Goal: Information Seeking & Learning: Understand process/instructions

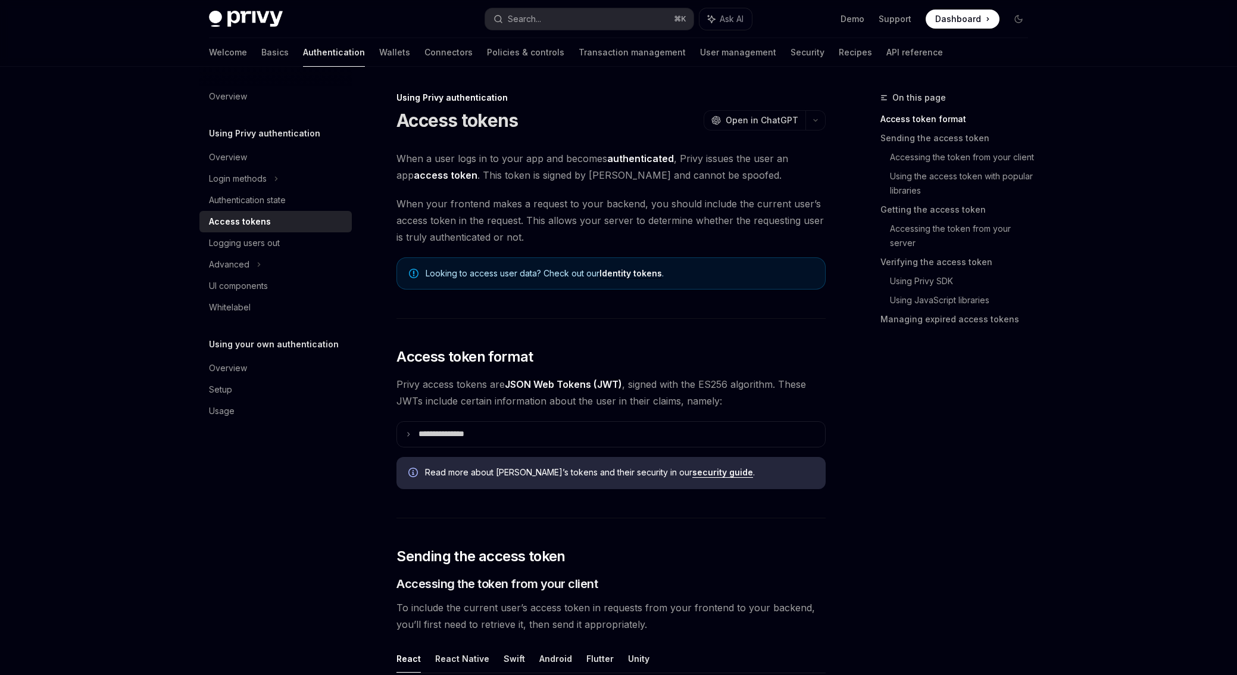
click at [588, 10] on button "Search... ⌘ K" at bounding box center [589, 18] width 208 height 21
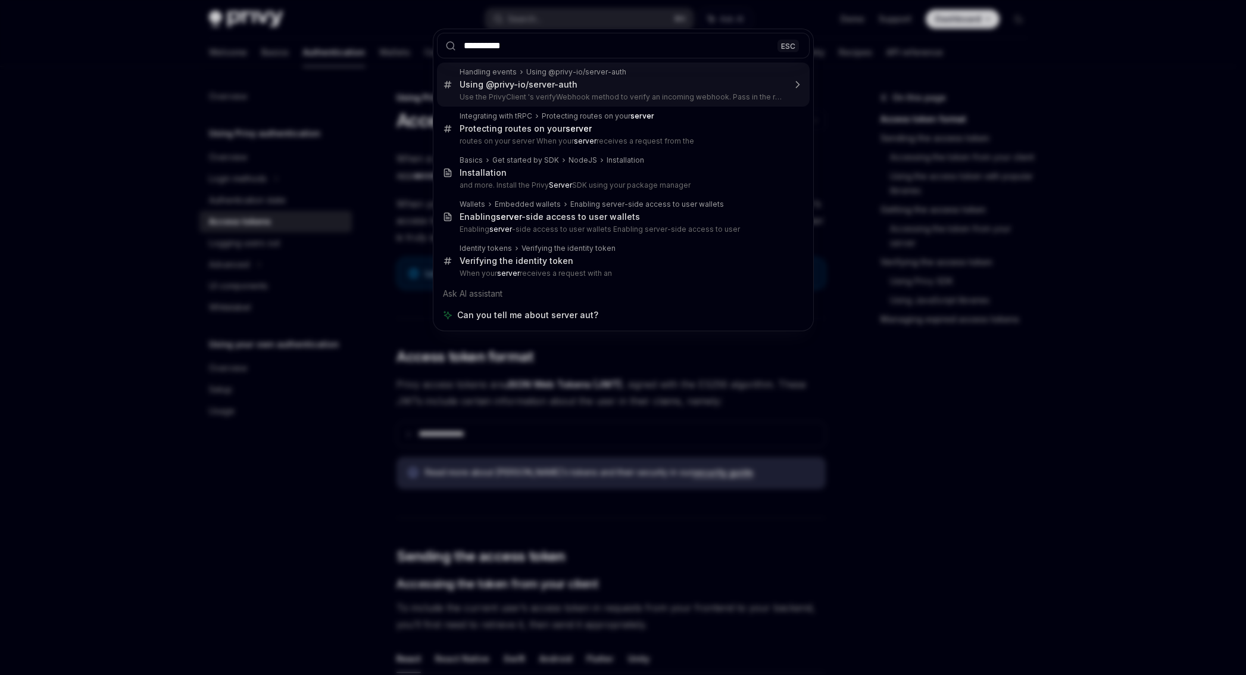
type input "**********"
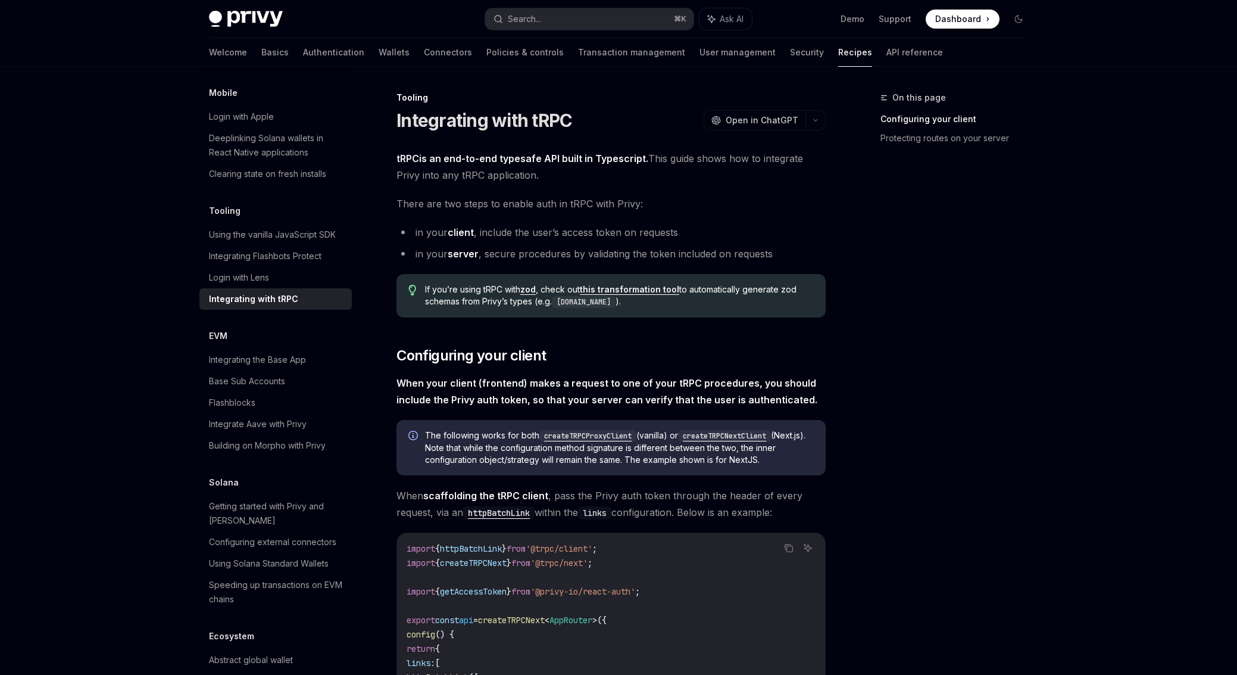
click at [799, 242] on ul "in your client , include the user’s access token on requests in your server , s…" at bounding box center [611, 243] width 429 height 38
type textarea "*"
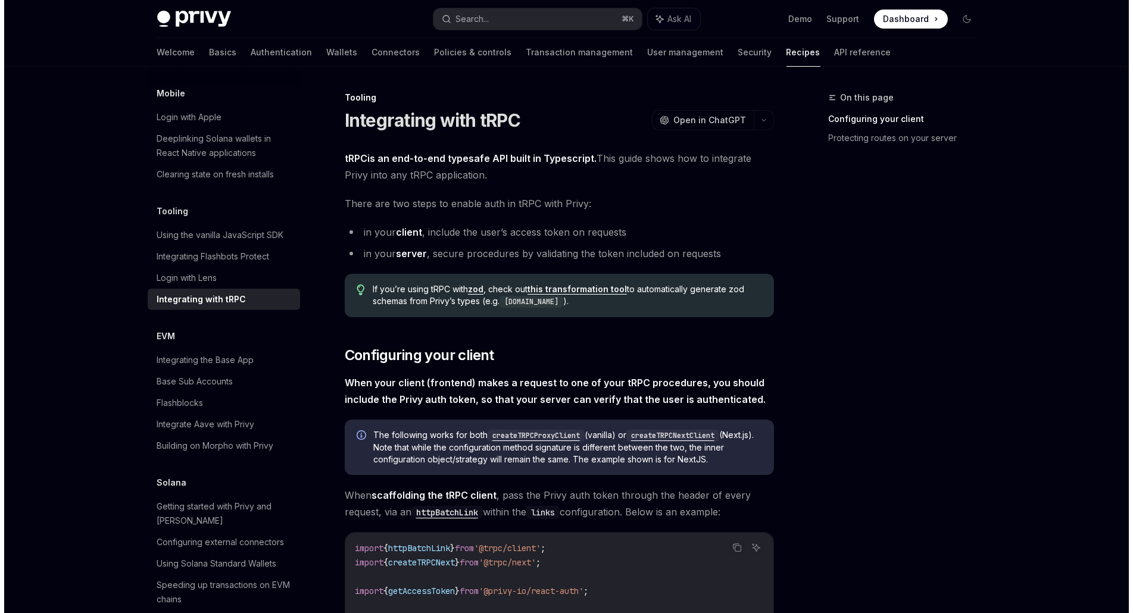
scroll to position [6, 0]
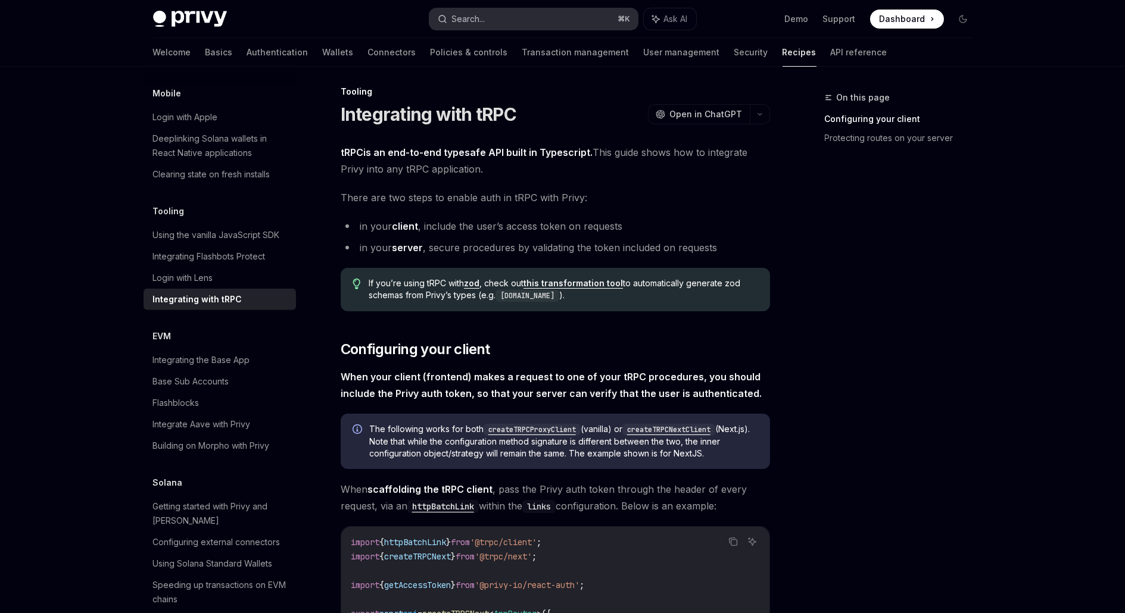
click at [556, 13] on button "Search... ⌘ K" at bounding box center [533, 18] width 208 height 21
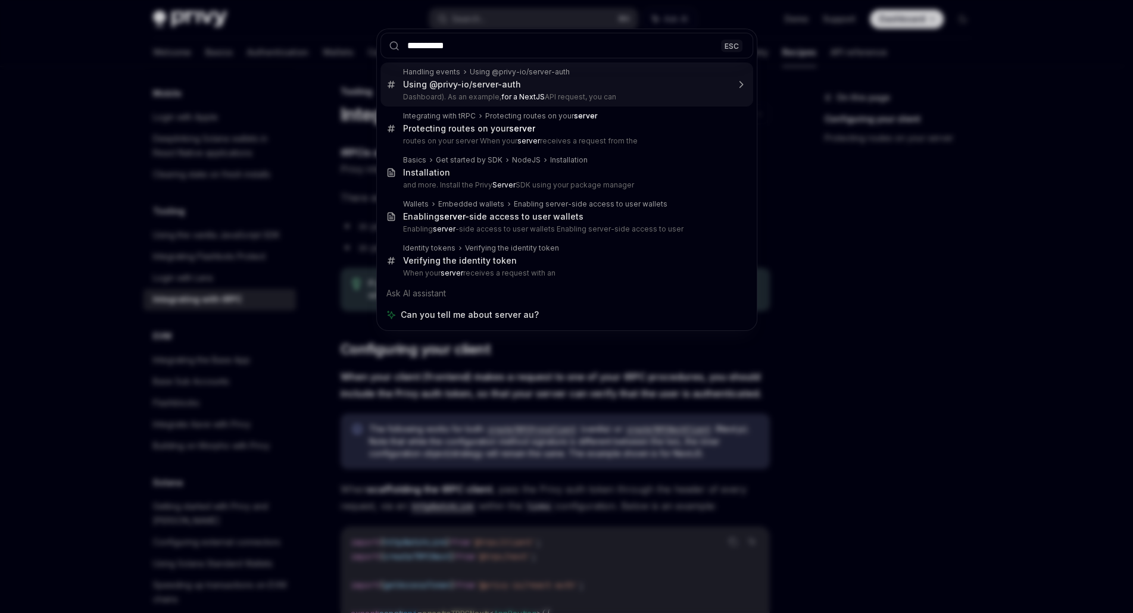
type input "**********"
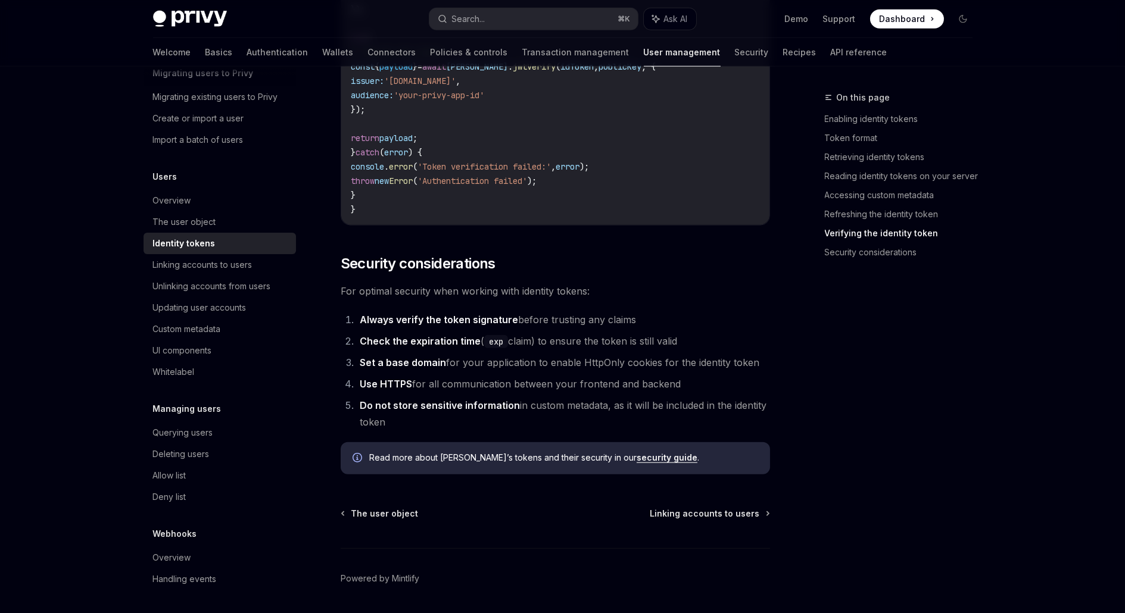
scroll to position [3735, 0]
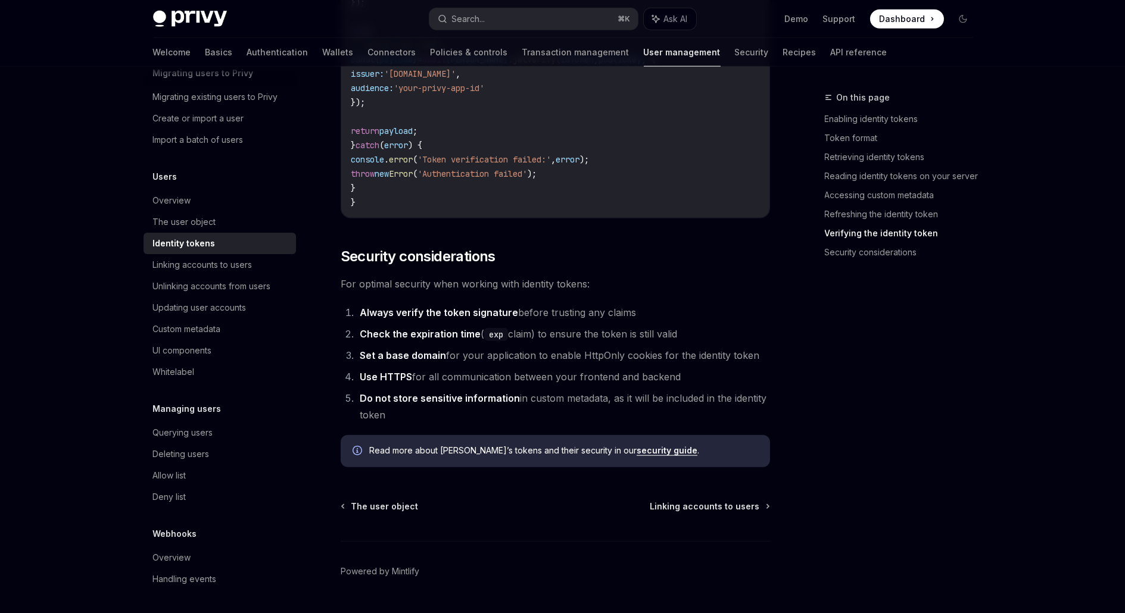
click at [638, 451] on link "security guide" at bounding box center [667, 450] width 61 height 11
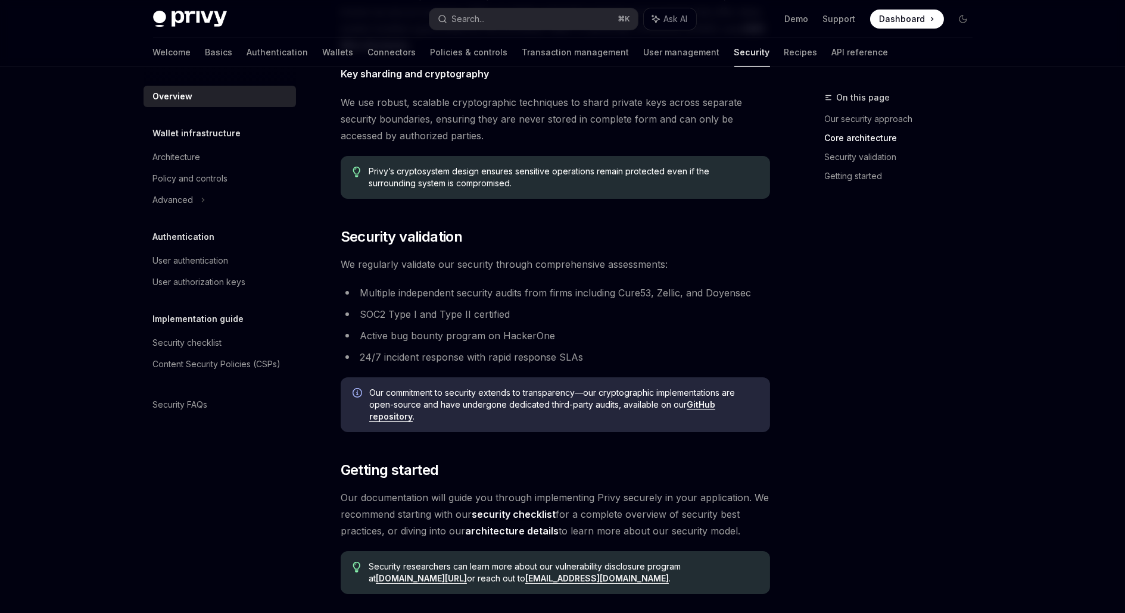
scroll to position [593, 0]
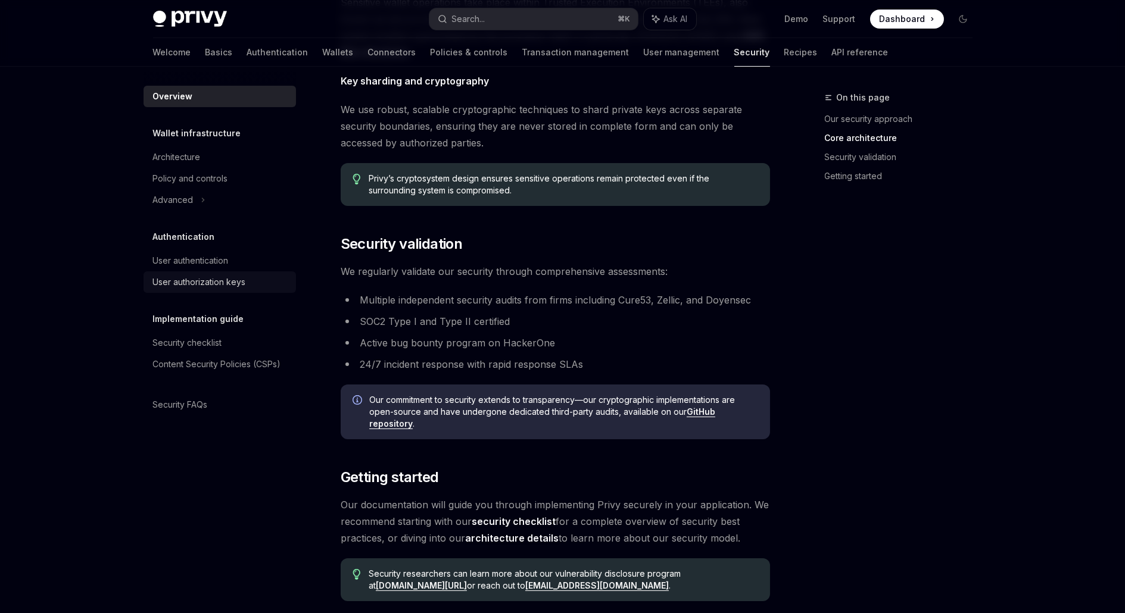
click at [229, 283] on div "User authorization keys" at bounding box center [199, 282] width 93 height 14
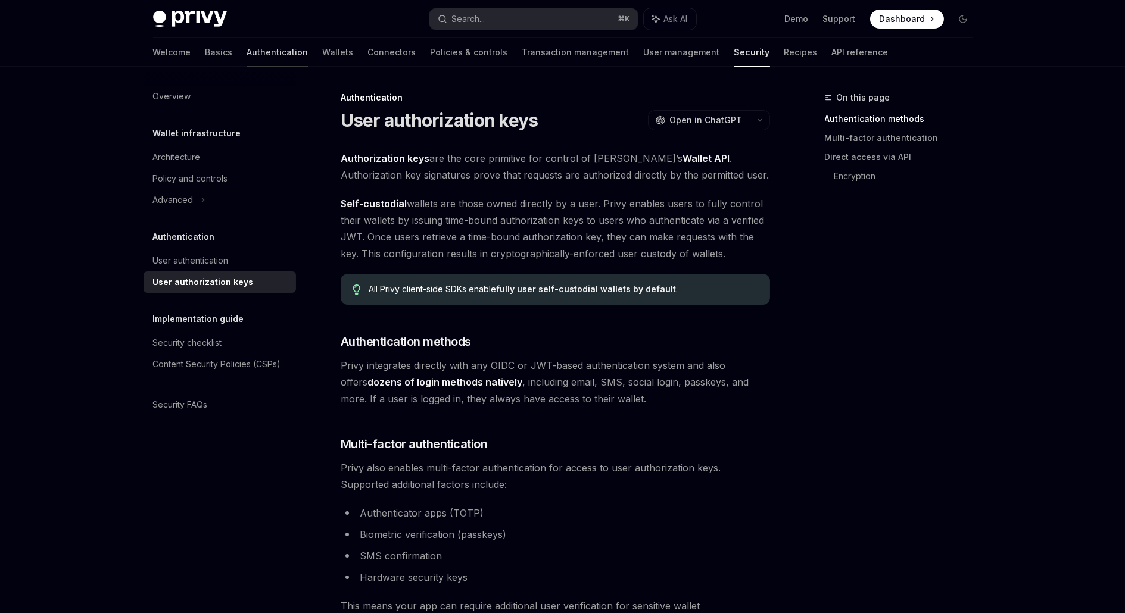
click at [247, 54] on link "Authentication" at bounding box center [277, 52] width 61 height 29
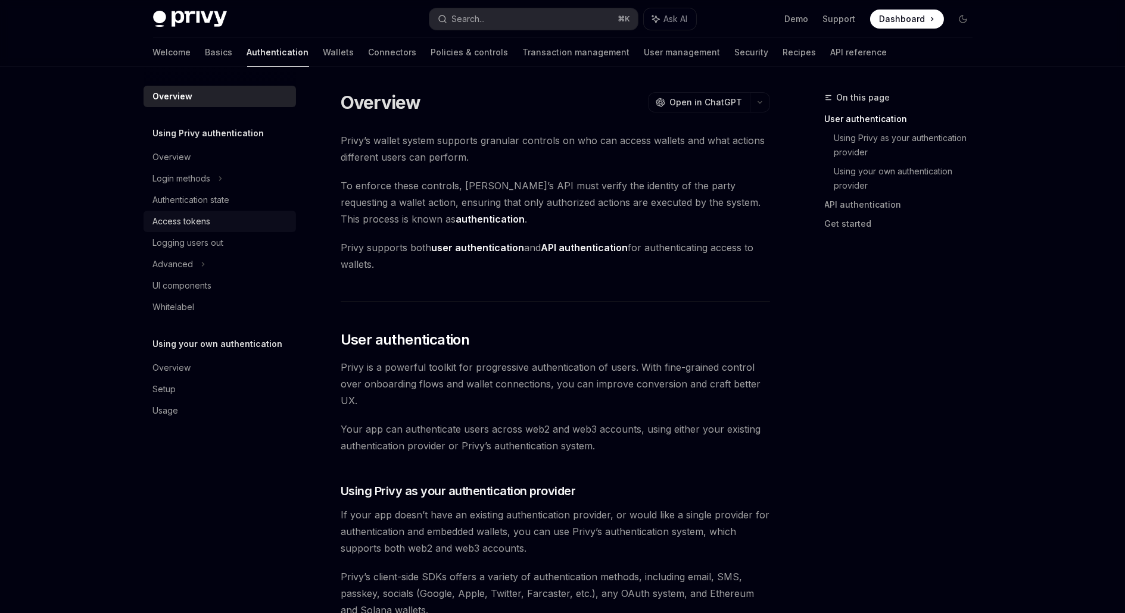
click at [214, 213] on link "Access tokens" at bounding box center [220, 221] width 152 height 21
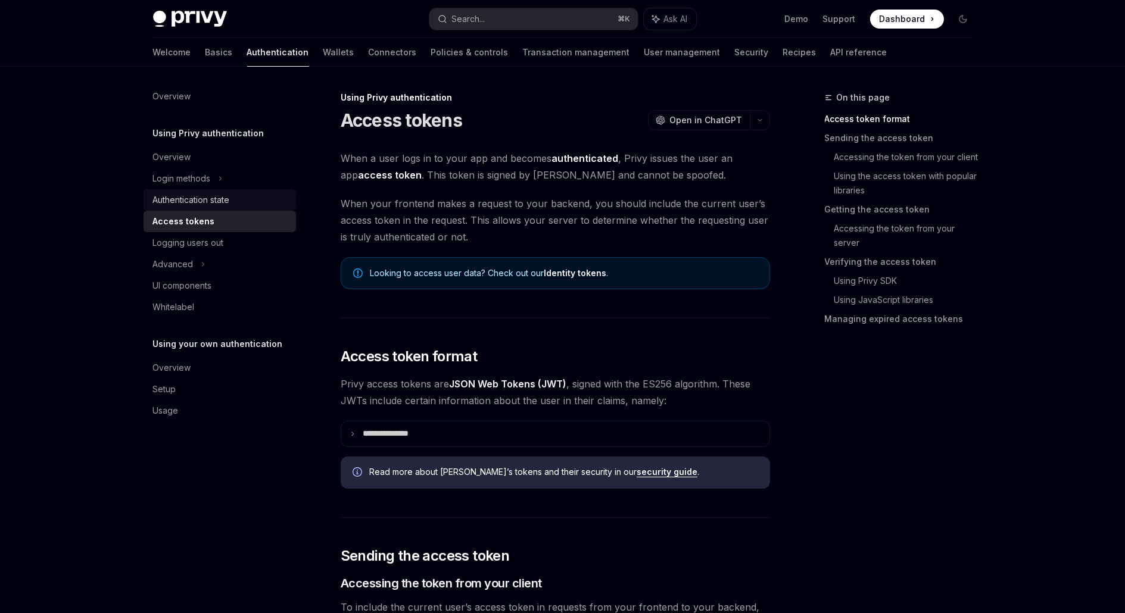
click at [211, 197] on div "Authentication state" at bounding box center [191, 200] width 77 height 14
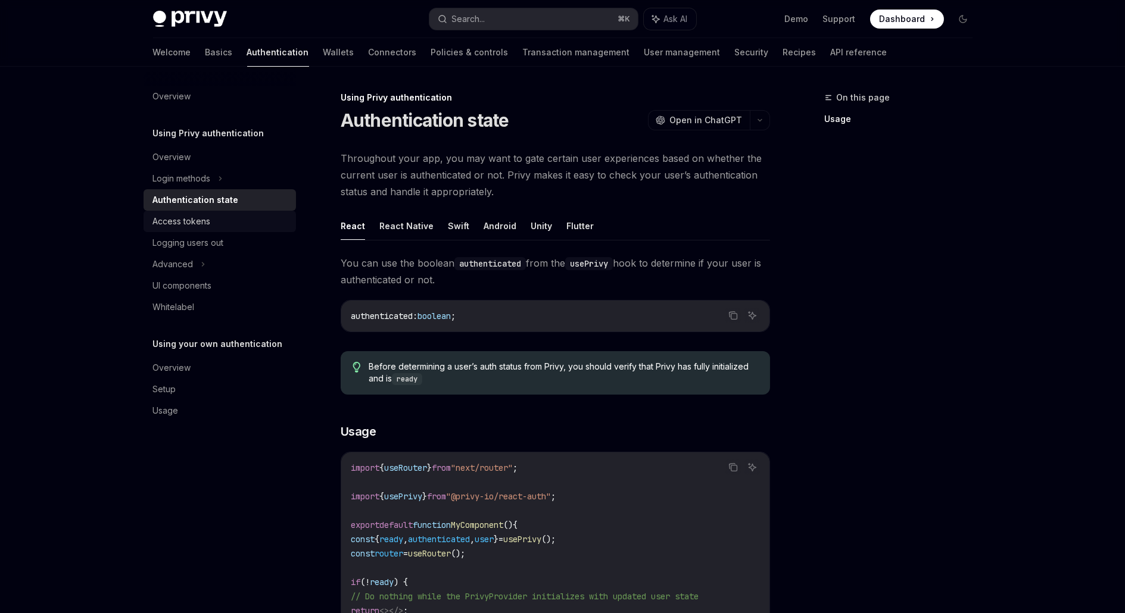
click at [207, 217] on div "Access tokens" at bounding box center [182, 221] width 58 height 14
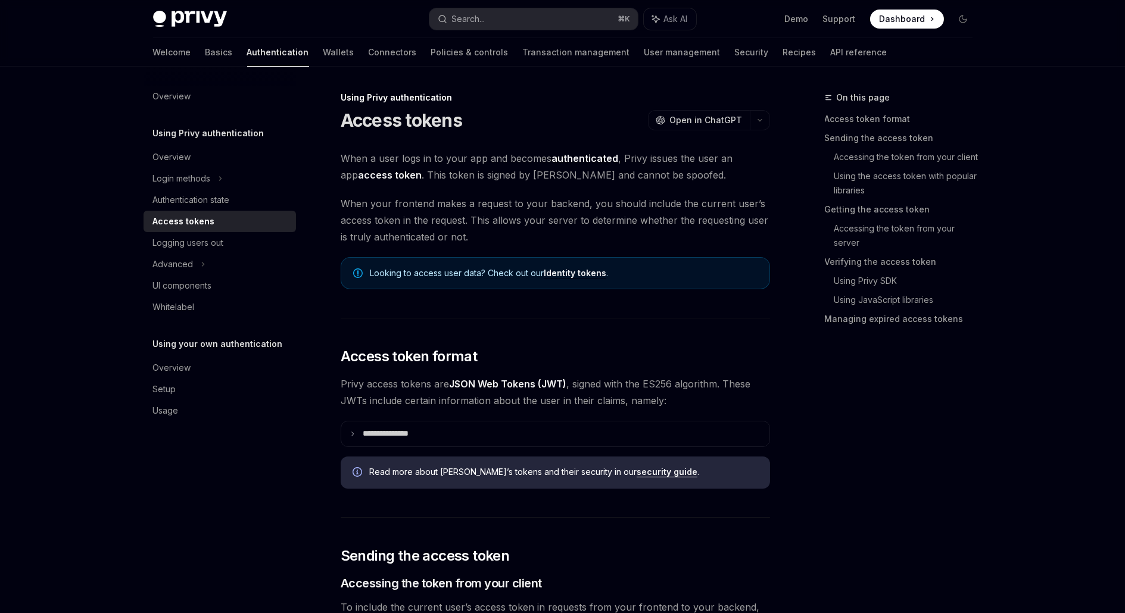
type textarea "*"
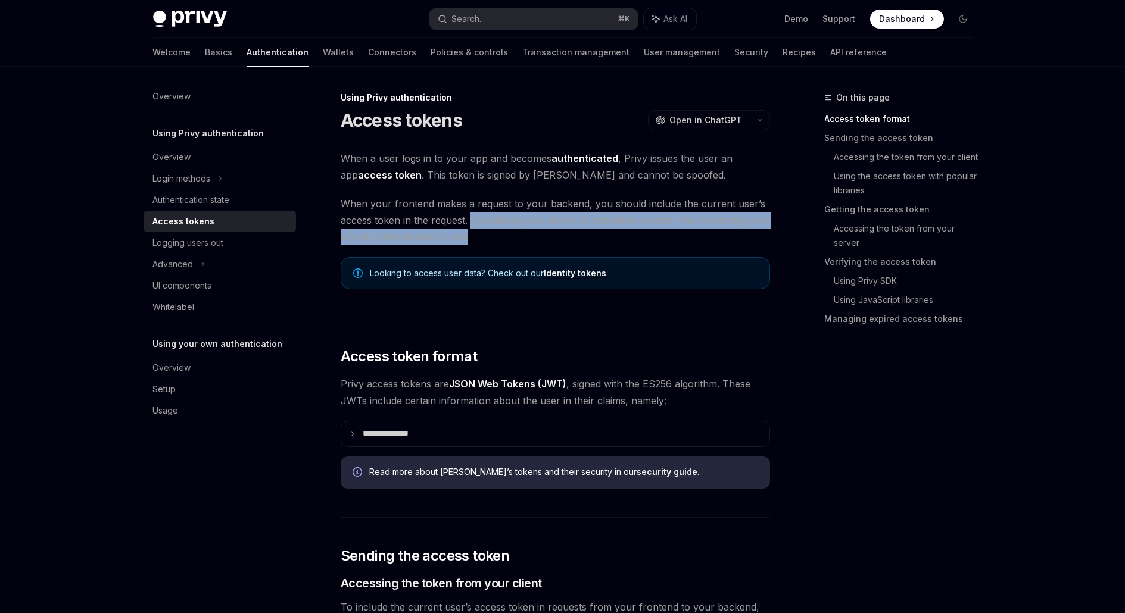
drag, startPoint x: 469, startPoint y: 220, endPoint x: 582, endPoint y: 230, distance: 114.2
click at [582, 230] on span "When your frontend makes a request to your backend, you should include the curr…" at bounding box center [555, 220] width 429 height 50
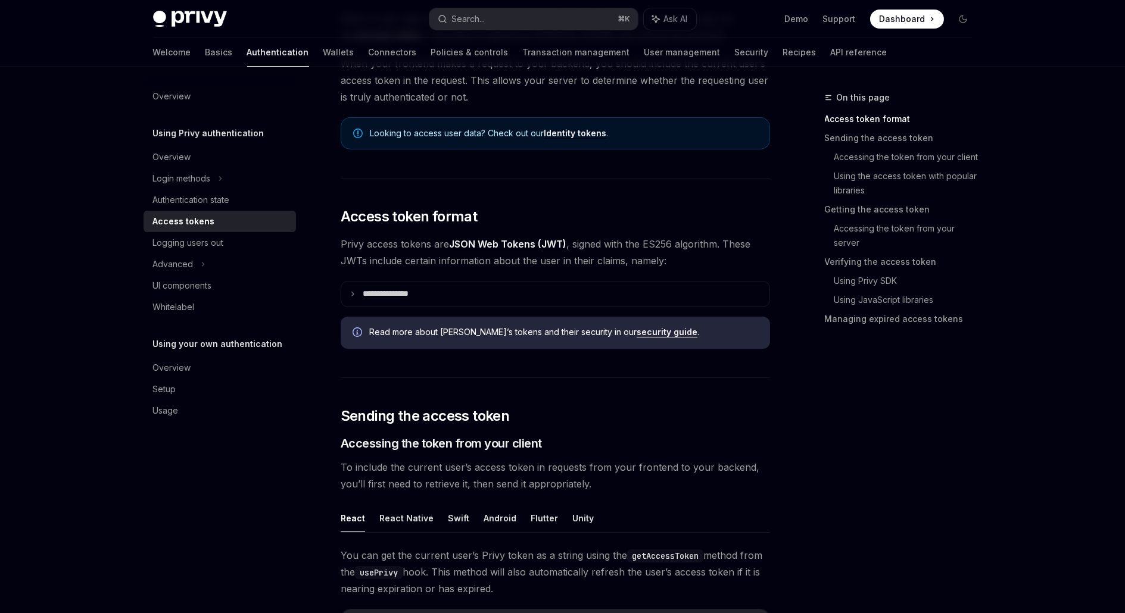
scroll to position [147, 0]
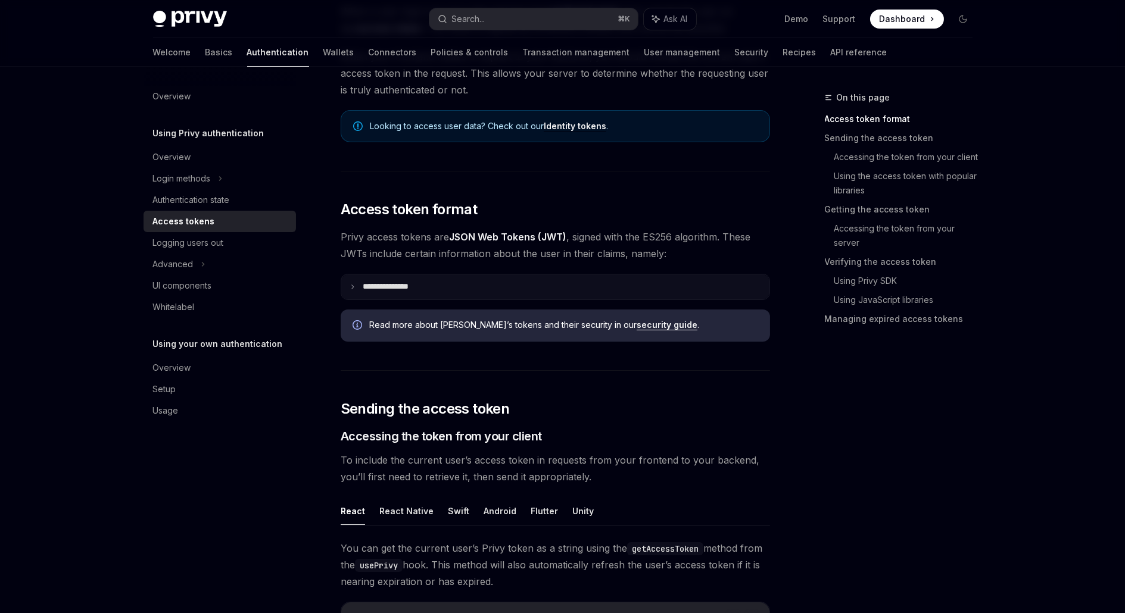
click at [423, 283] on p "**********" at bounding box center [395, 287] width 65 height 11
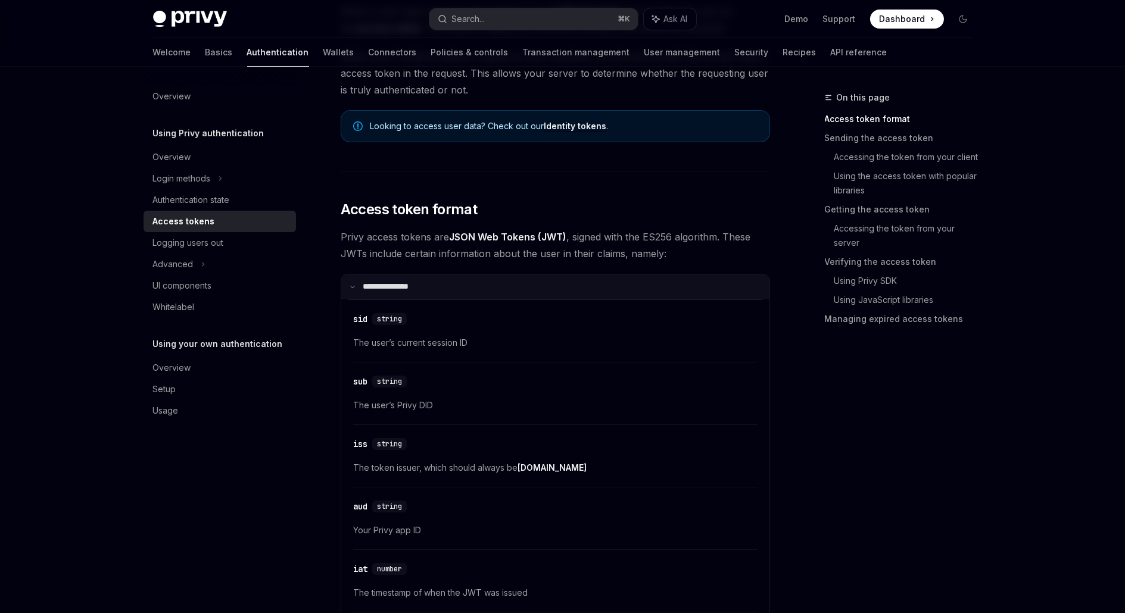
click at [423, 283] on summary "**********" at bounding box center [555, 287] width 428 height 25
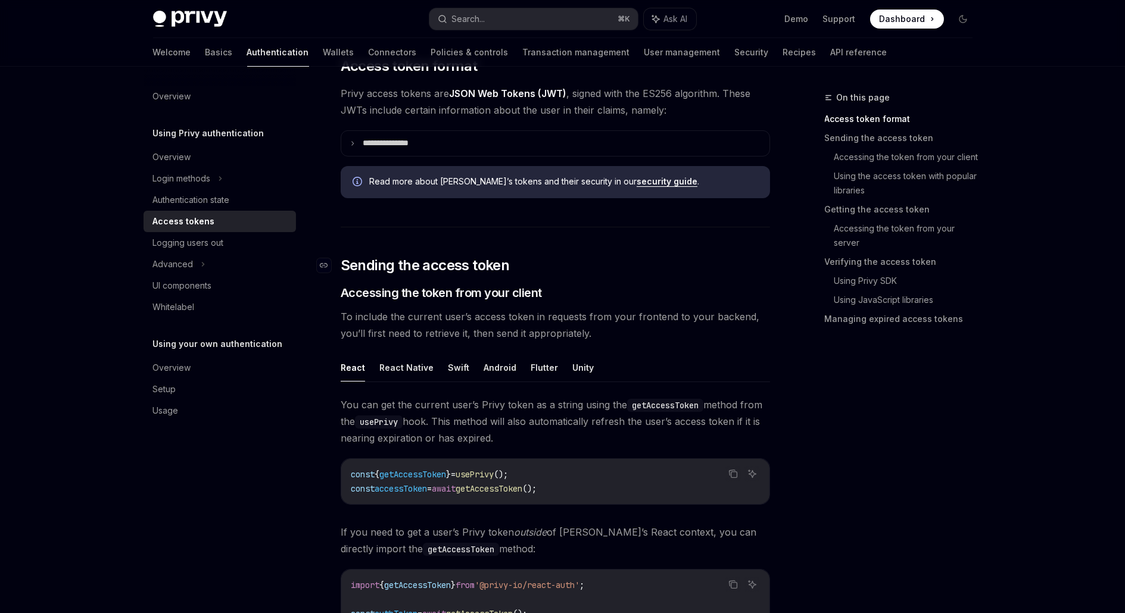
scroll to position [298, 0]
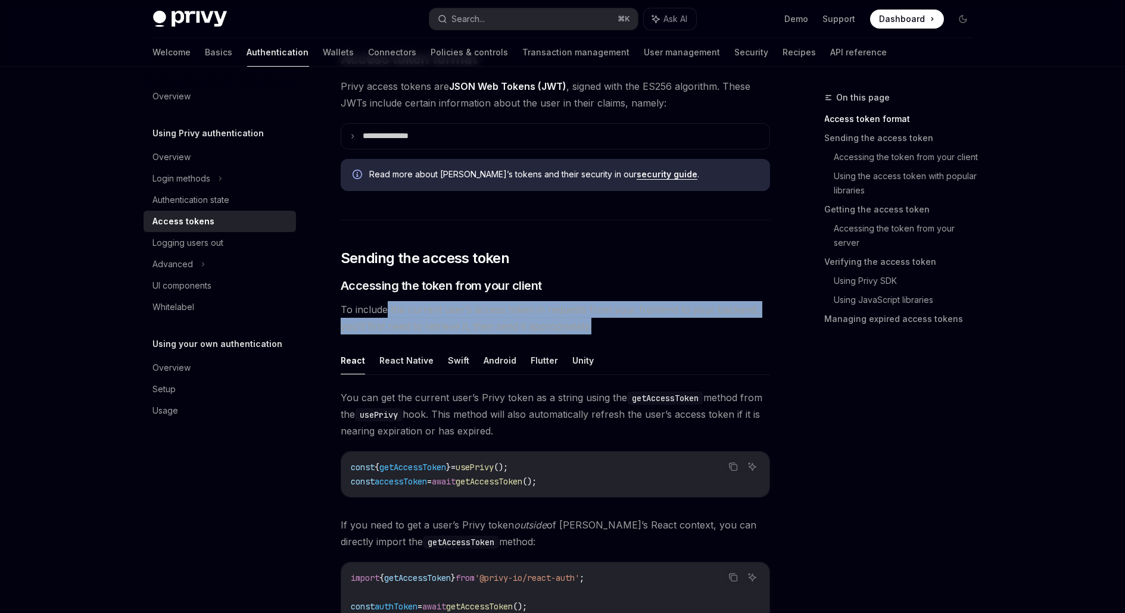
drag, startPoint x: 387, startPoint y: 306, endPoint x: 618, endPoint y: 331, distance: 231.7
click at [618, 331] on span "To include the current user’s access token in requests from your frontend to yo…" at bounding box center [555, 317] width 429 height 33
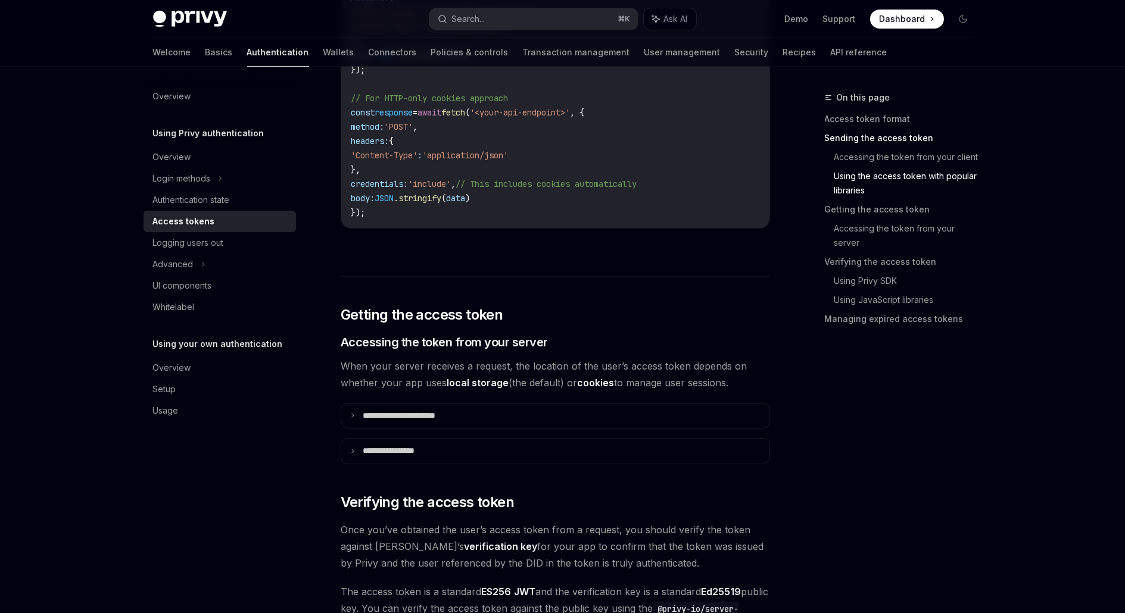
scroll to position [1292, 0]
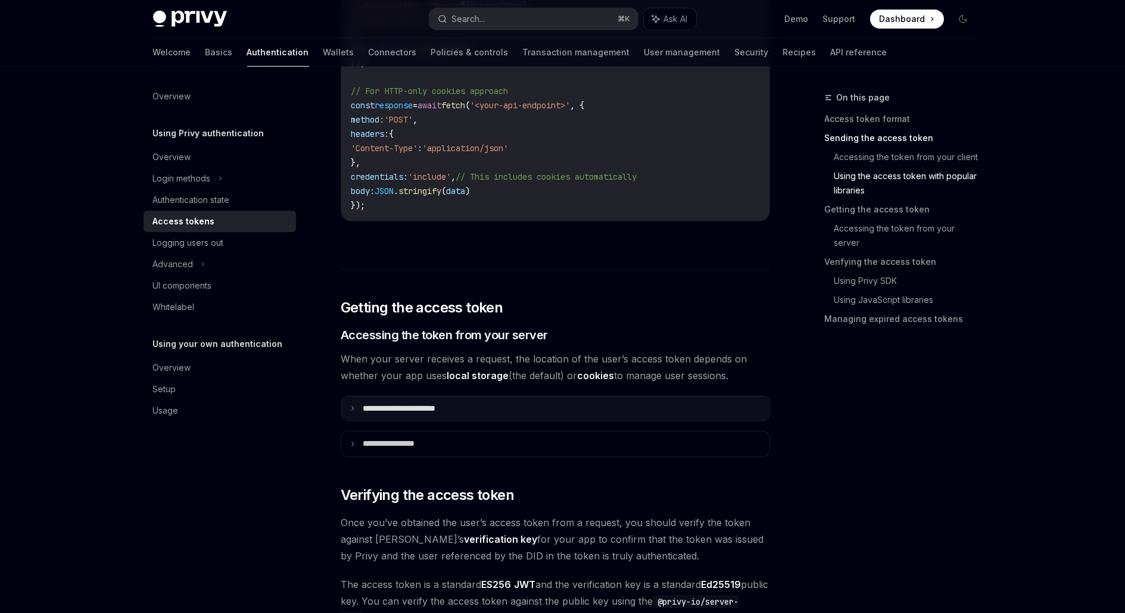
click at [499, 401] on summary "**********" at bounding box center [555, 409] width 428 height 25
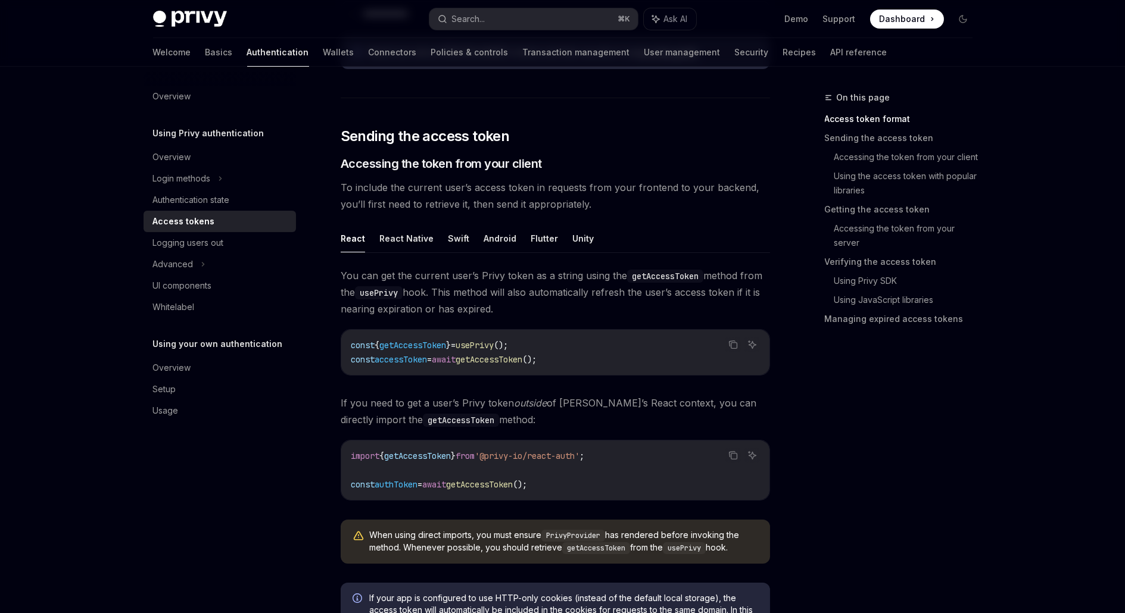
scroll to position [0, 0]
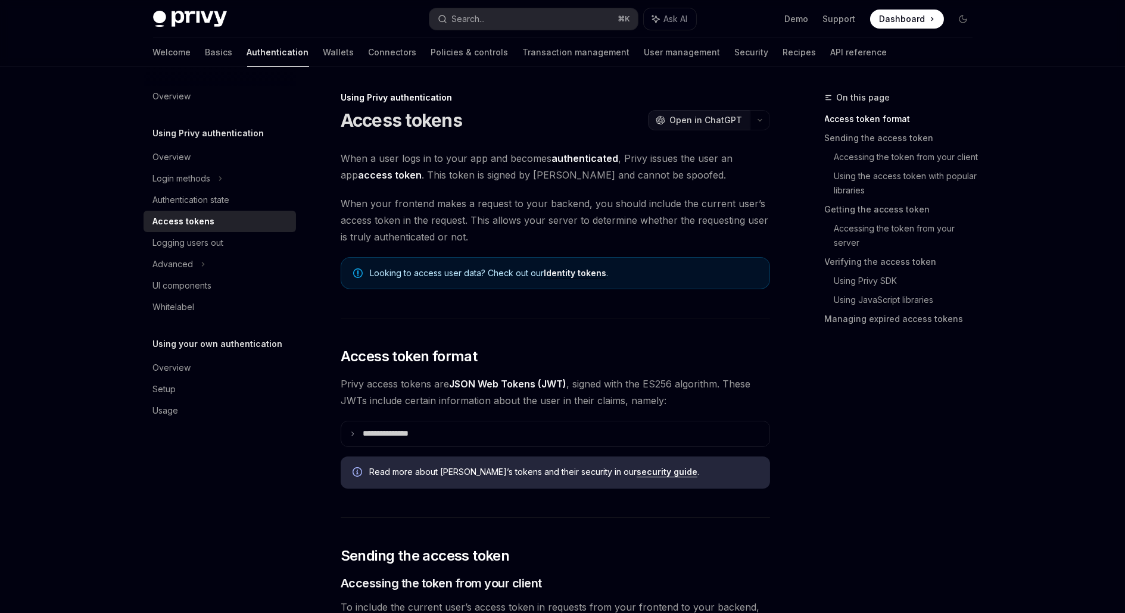
click at [743, 116] on button "OpenAI Open in ChatGPT" at bounding box center [699, 120] width 102 height 20
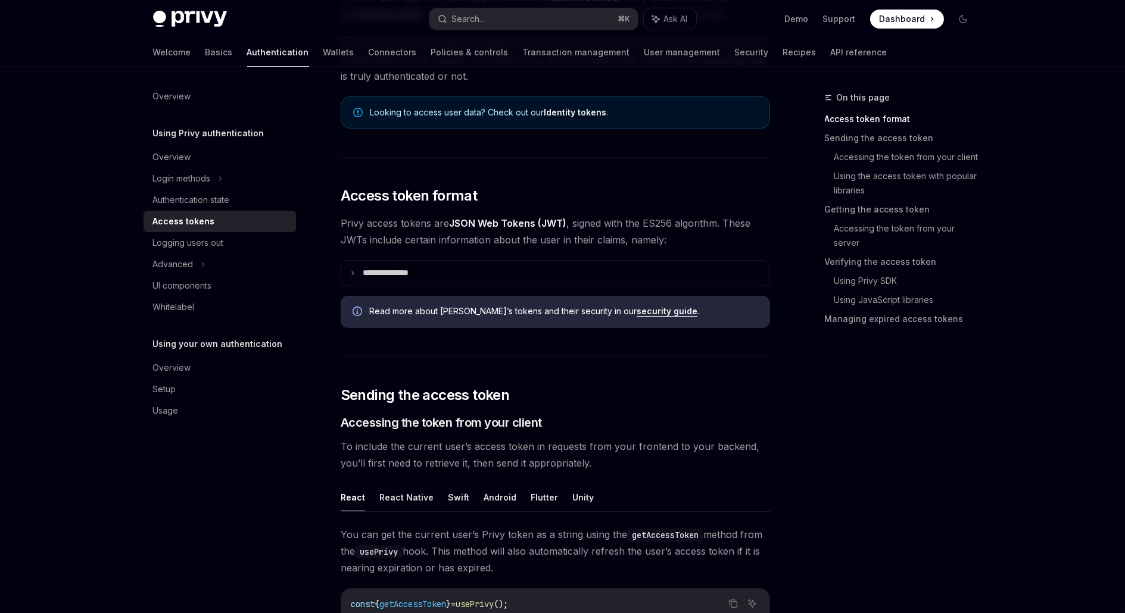
scroll to position [266, 0]
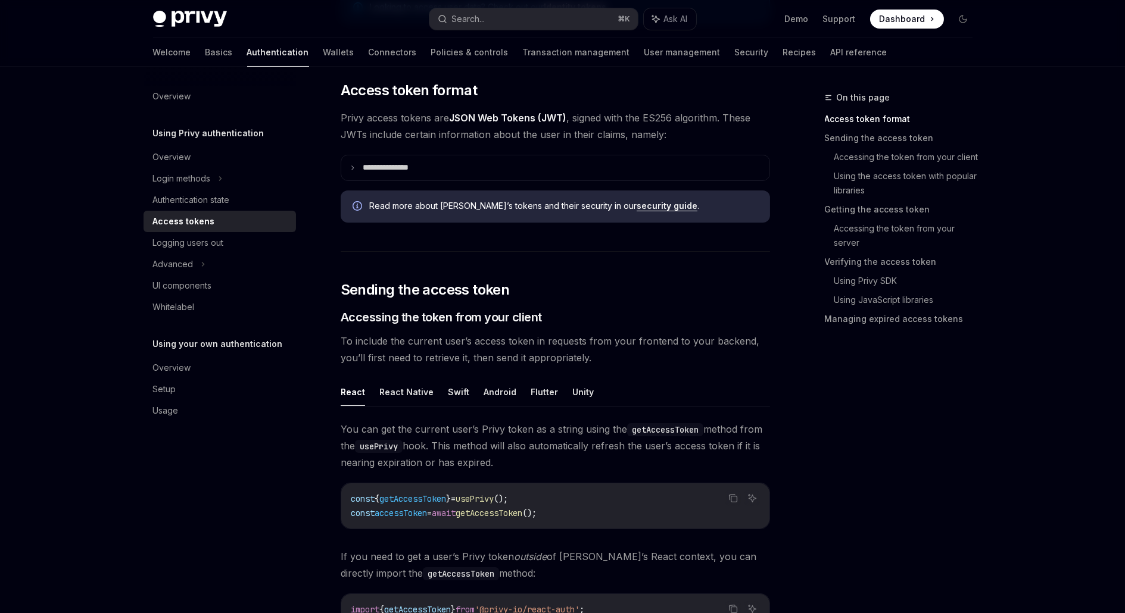
click at [522, 292] on h2 "​ Sending the access token" at bounding box center [555, 289] width 429 height 19
click at [926, 157] on link "Accessing the token from your client" at bounding box center [908, 157] width 148 height 19
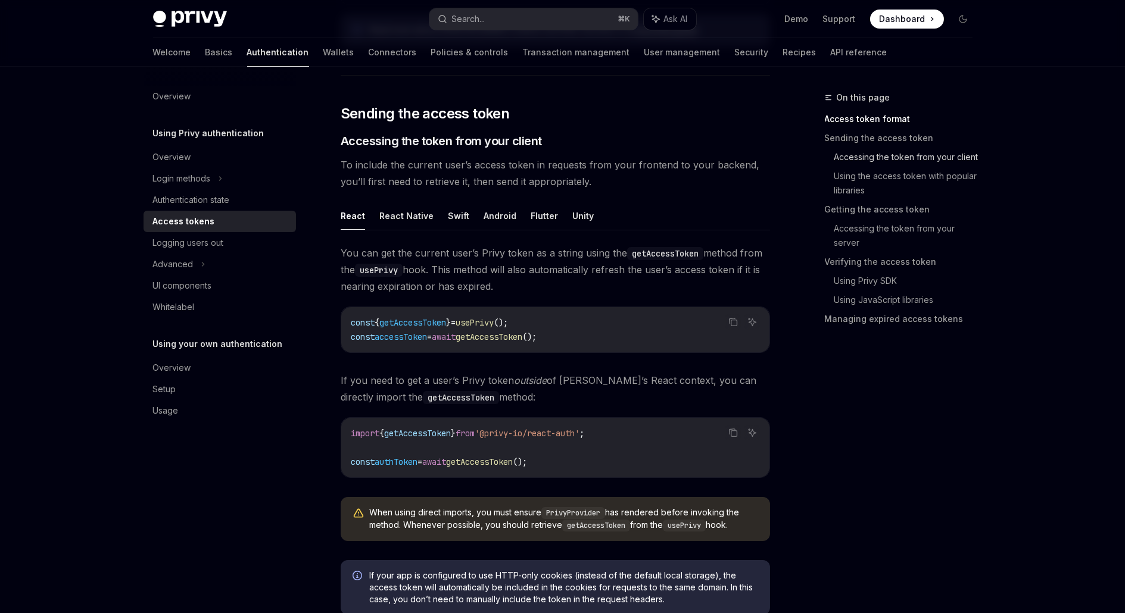
scroll to position [484, 0]
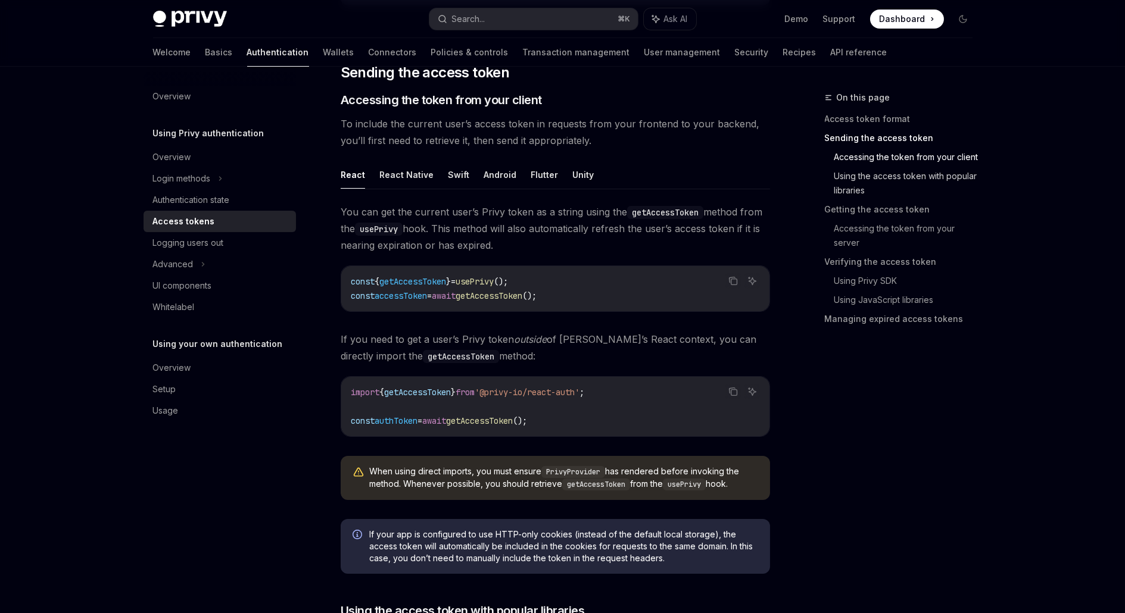
click at [920, 180] on link "Using the access token with popular libraries" at bounding box center [908, 183] width 148 height 33
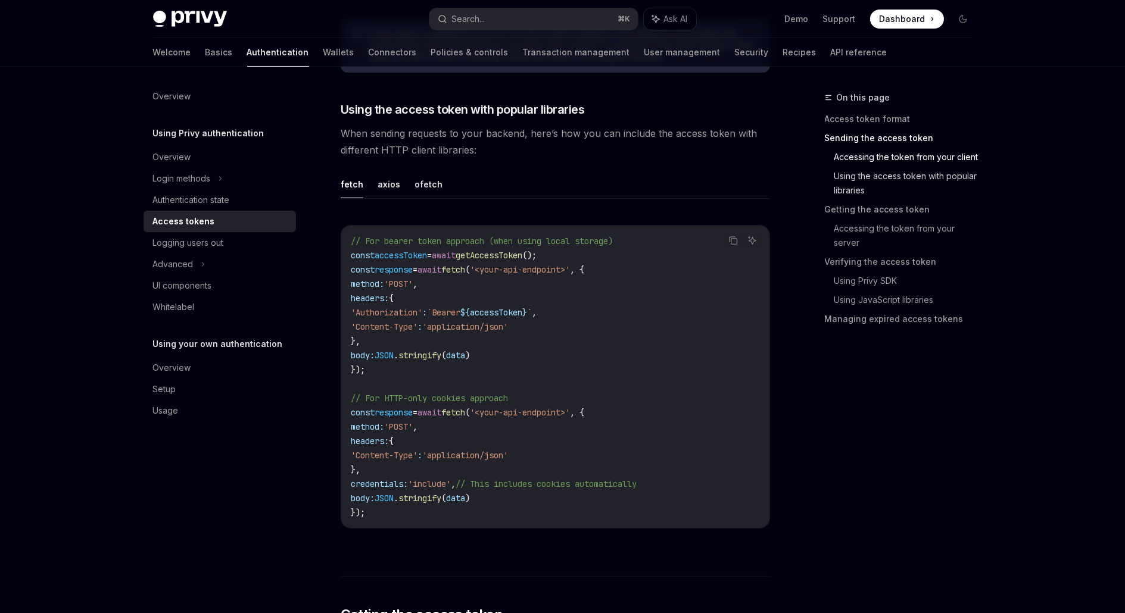
scroll to position [993, 0]
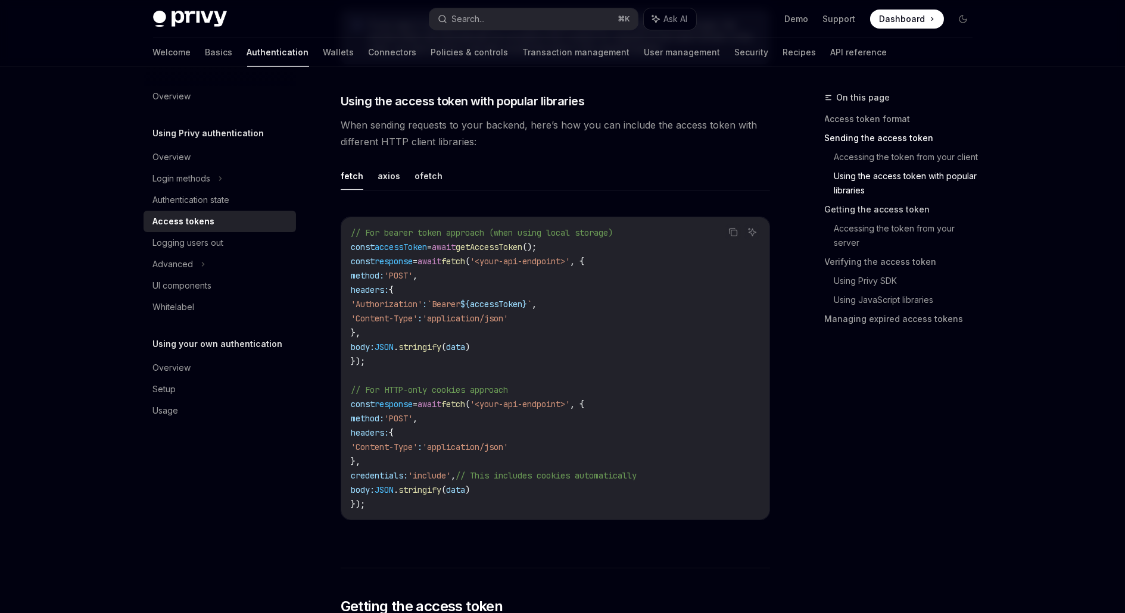
click at [900, 207] on link "Getting the access token" at bounding box center [903, 209] width 157 height 19
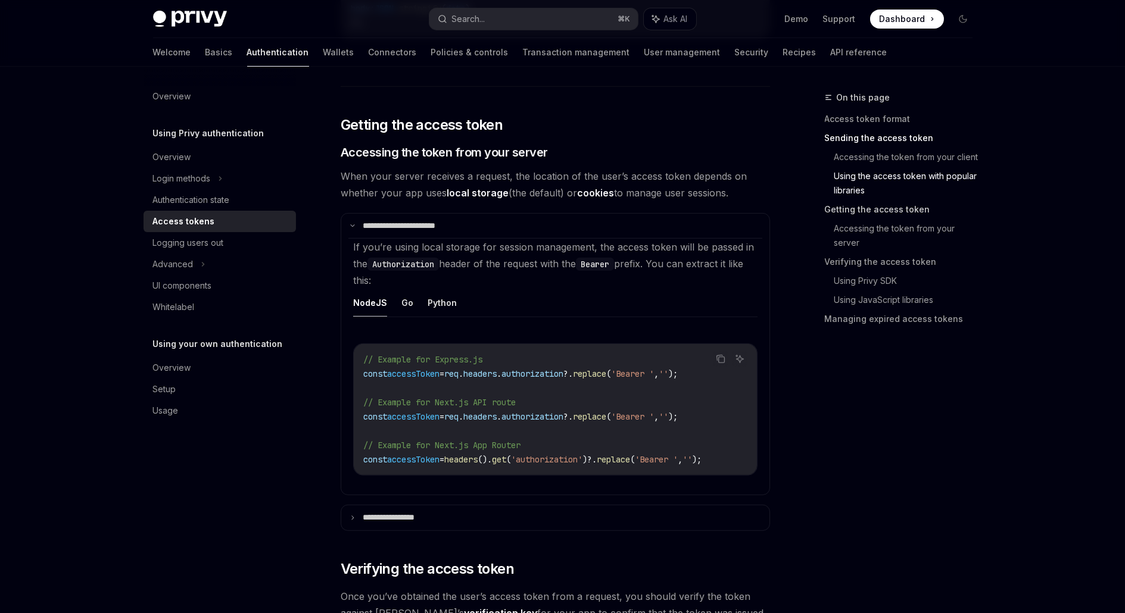
scroll to position [1497, 0]
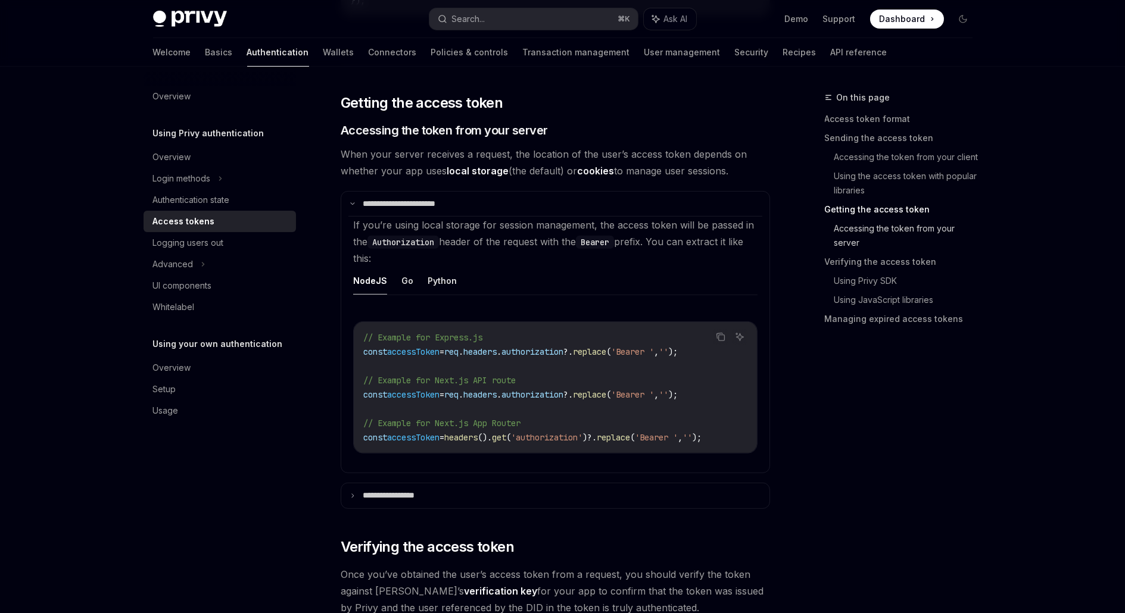
click at [894, 233] on link "Accessing the token from your server" at bounding box center [908, 235] width 148 height 33
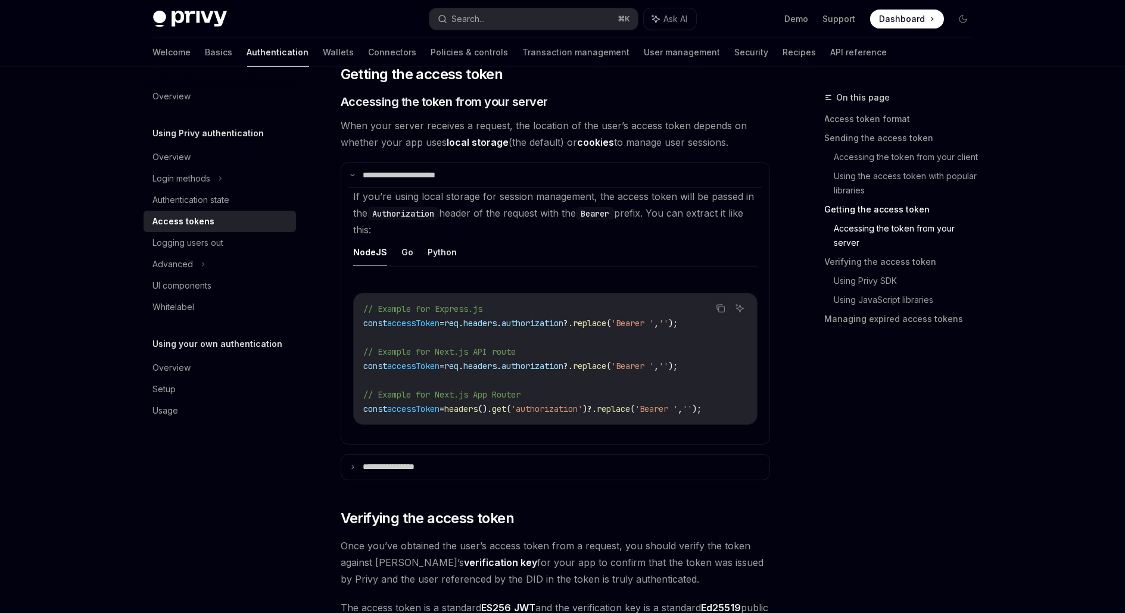
click at [894, 231] on link "Accessing the token from your server" at bounding box center [908, 235] width 148 height 33
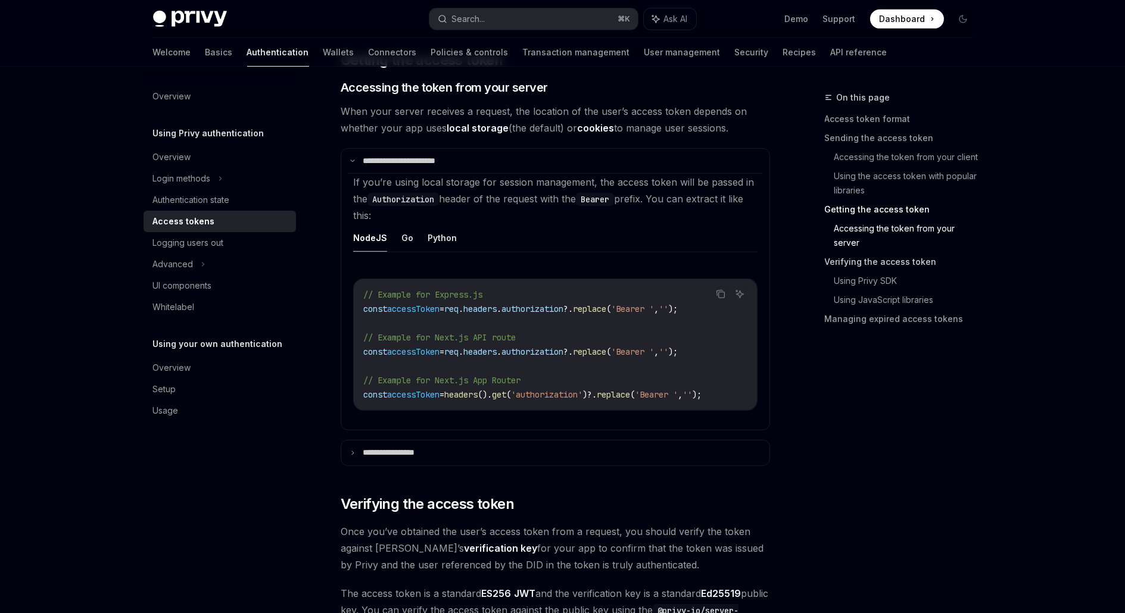
click at [886, 264] on link "Verifying the access token" at bounding box center [903, 261] width 157 height 19
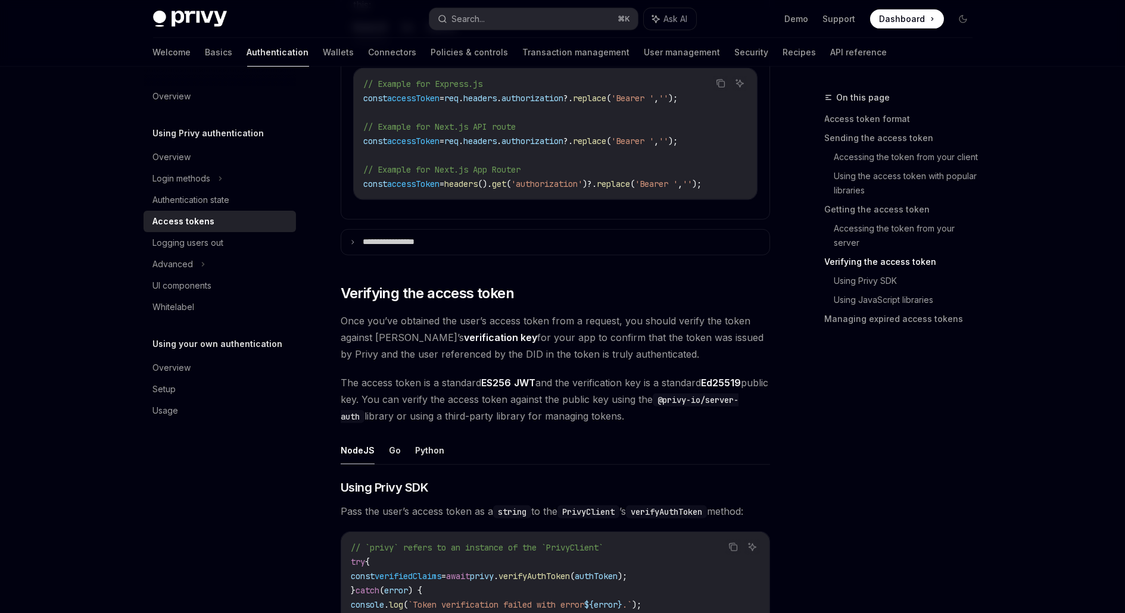
scroll to position [1945, 0]
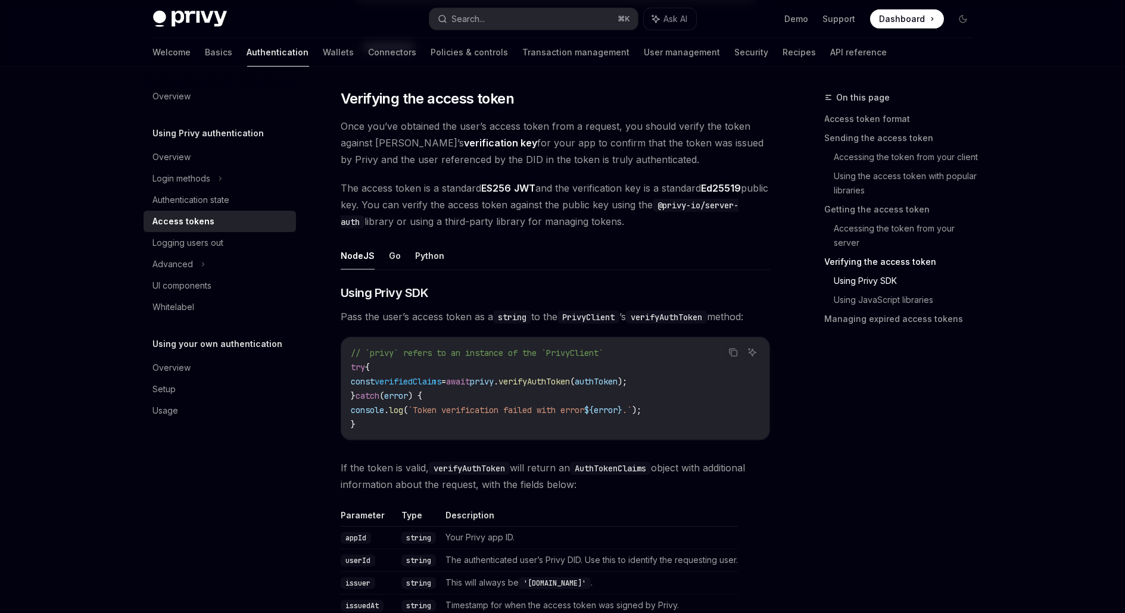
click at [884, 278] on link "Using Privy SDK" at bounding box center [908, 281] width 148 height 19
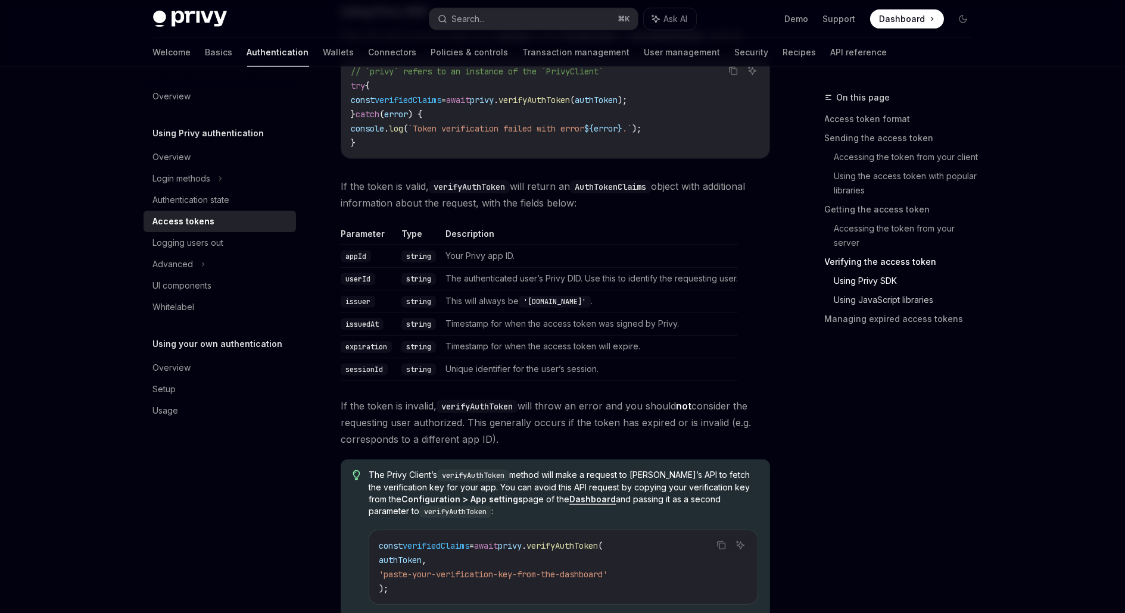
scroll to position [2231, 0]
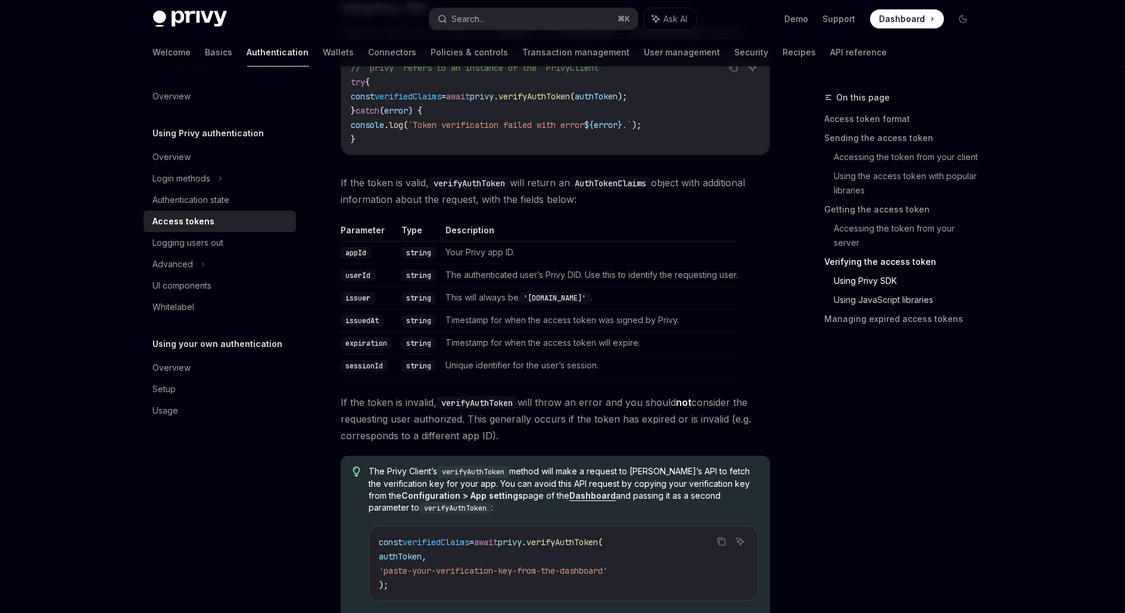
click at [884, 298] on link "Using JavaScript libraries" at bounding box center [908, 300] width 148 height 19
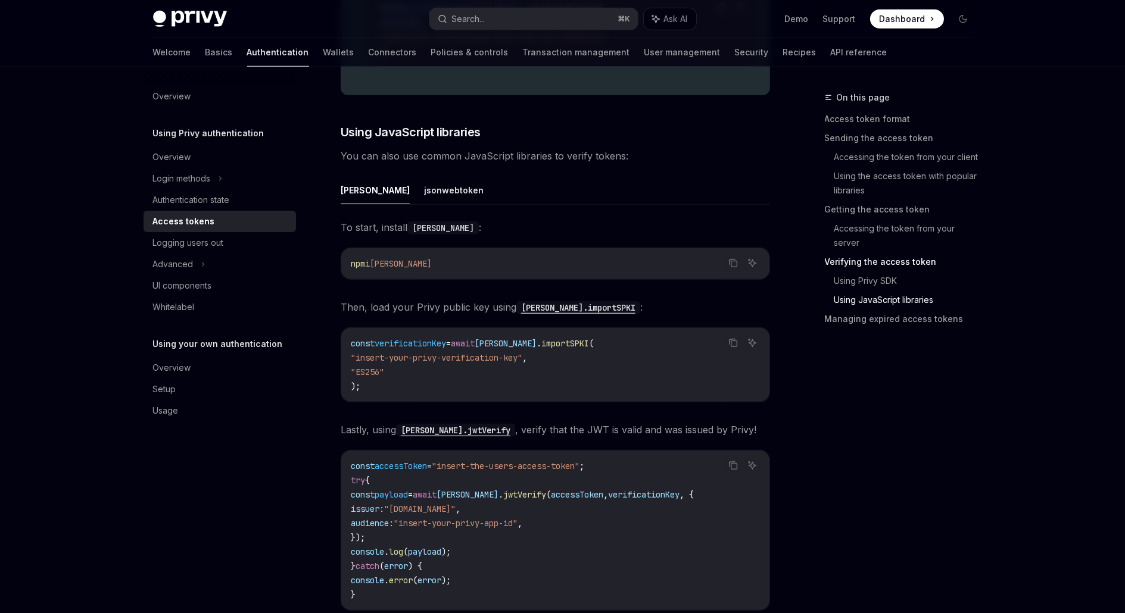
scroll to position [2798, 0]
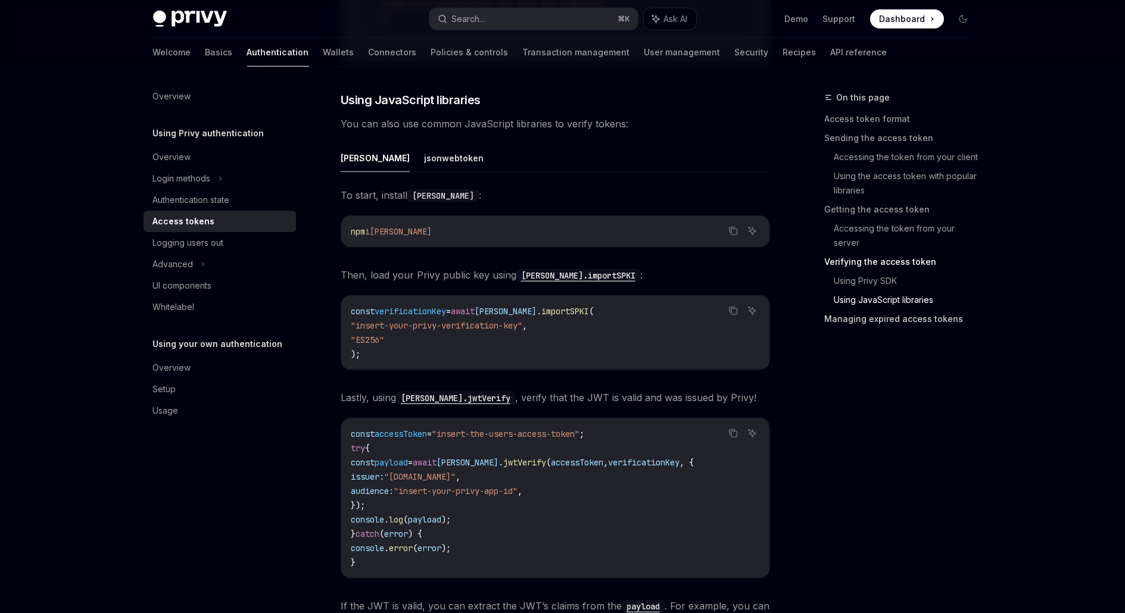
click at [893, 320] on link "Managing expired access tokens" at bounding box center [903, 319] width 157 height 19
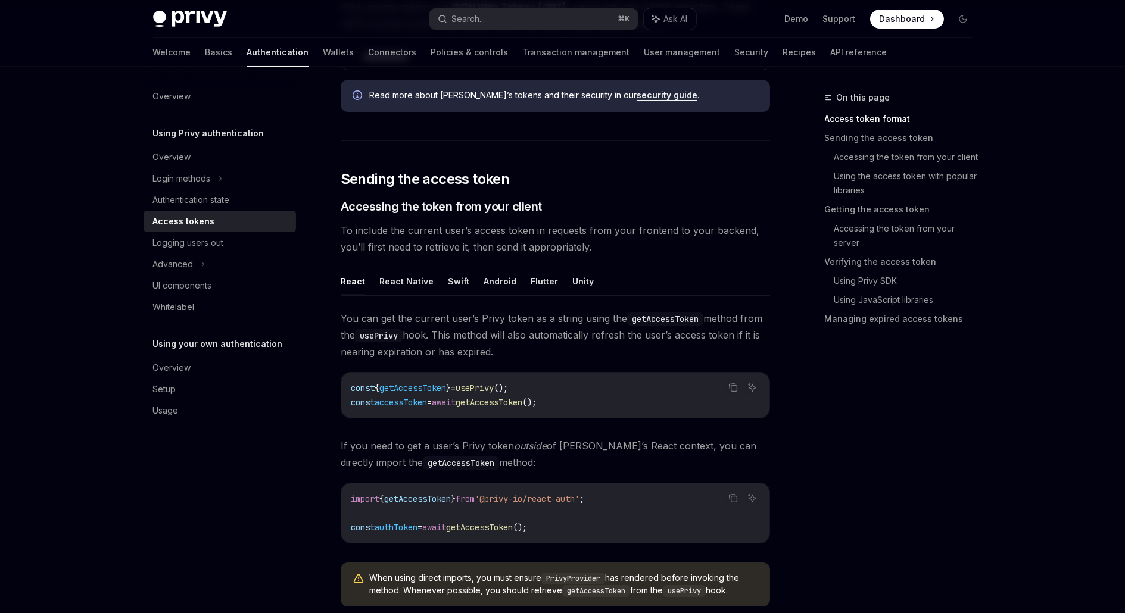
scroll to position [250, 0]
